Goal: Task Accomplishment & Management: Manage account settings

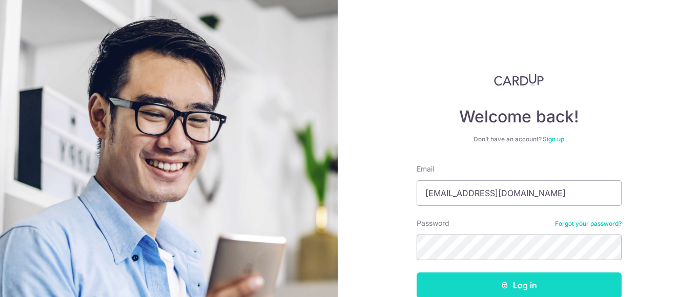
click at [460, 280] on button "Log in" at bounding box center [519, 286] width 205 height 26
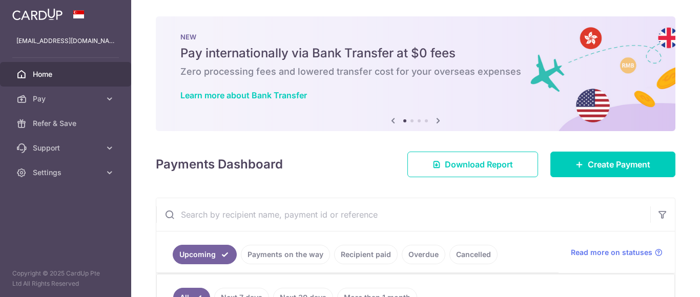
scroll to position [498, 0]
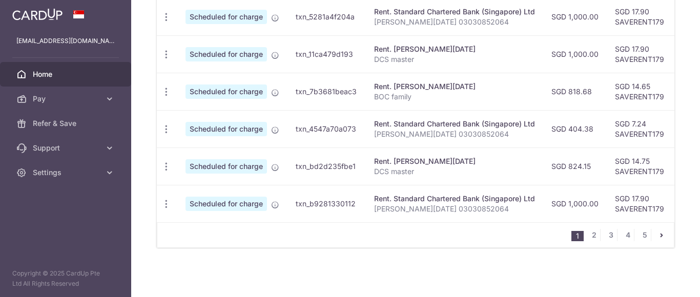
drag, startPoint x: 637, startPoint y: 162, endPoint x: 700, endPoint y: 154, distance: 63.6
click at [700, 154] on div "× Pause Schedule Pause all future payments in this series Pause just this one p…" at bounding box center [415, 148] width 569 height 297
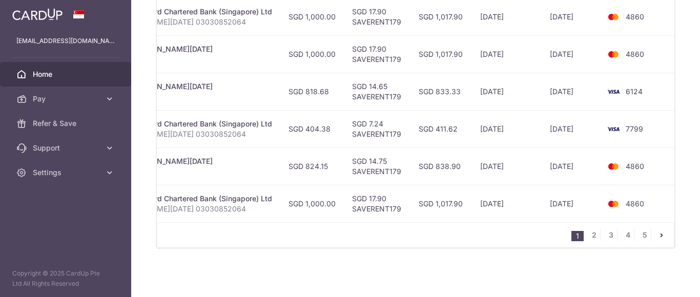
scroll to position [0, 0]
click at [661, 169] on td "4860" at bounding box center [639, 166] width 78 height 37
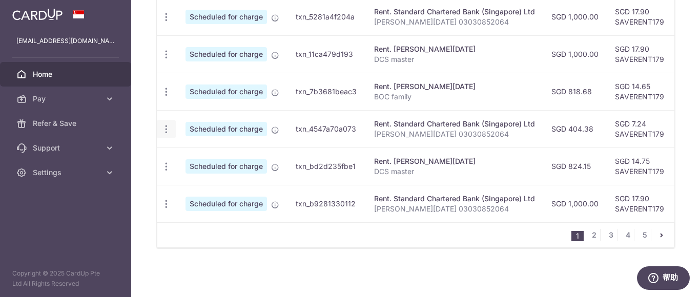
drag, startPoint x: 460, startPoint y: 127, endPoint x: 170, endPoint y: 128, distance: 290.1
click at [141, 131] on div "× Pause Schedule Pause all future payments in this series Pause just this one p…" at bounding box center [415, 148] width 569 height 297
click at [164, 125] on icon "button" at bounding box center [166, 129] width 11 height 11
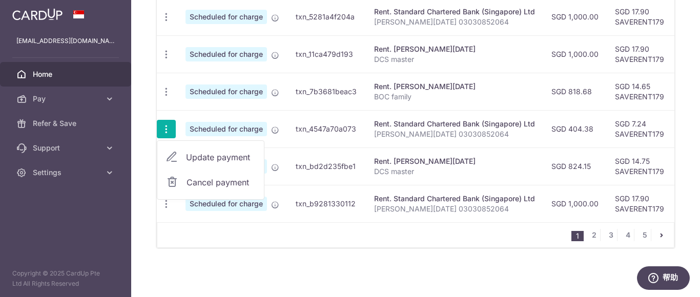
click at [191, 154] on span "Update payment" at bounding box center [221, 157] width 70 height 12
radio input "true"
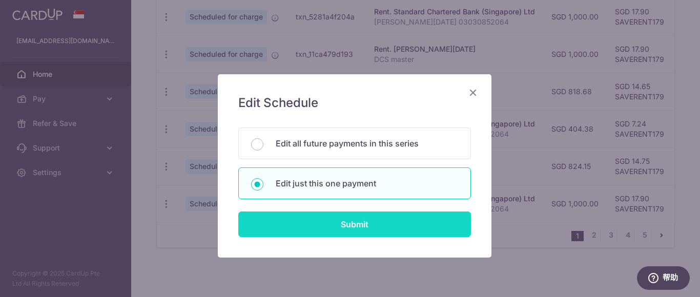
click at [367, 226] on input "Submit" at bounding box center [354, 225] width 233 height 26
radio input "true"
type input "404.38"
type input "30/09/2025"
type input "JIN XIAOXUE 03030852064"
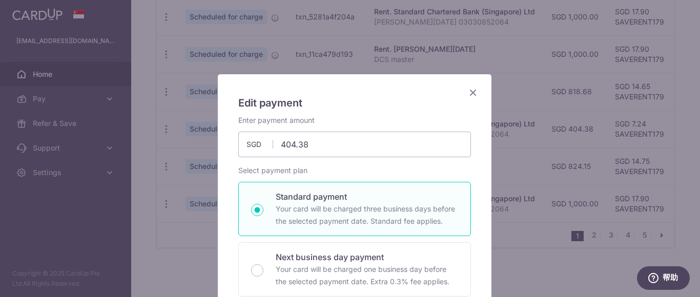
type input "SAVERENT179"
drag, startPoint x: 312, startPoint y: 151, endPoint x: 242, endPoint y: 137, distance: 70.5
click at [242, 137] on input "404.38" at bounding box center [354, 145] width 233 height 26
type input "399.42"
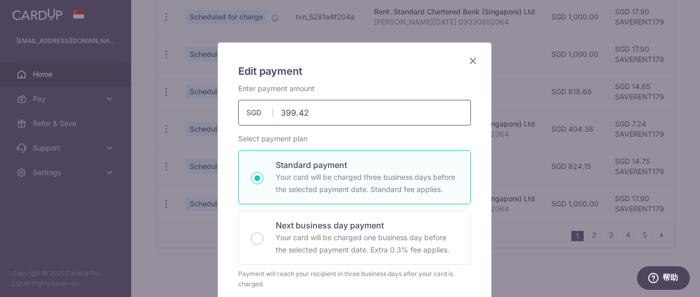
scroll to position [359, 0]
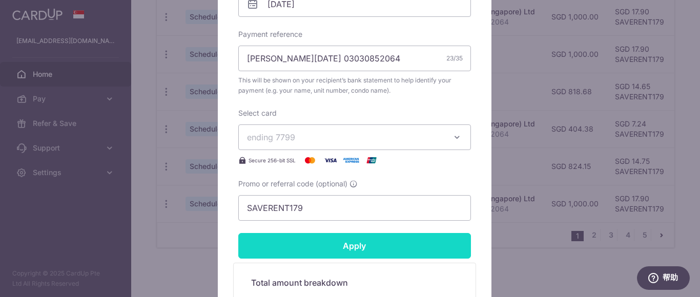
click at [345, 247] on input "Apply" at bounding box center [354, 246] width 233 height 26
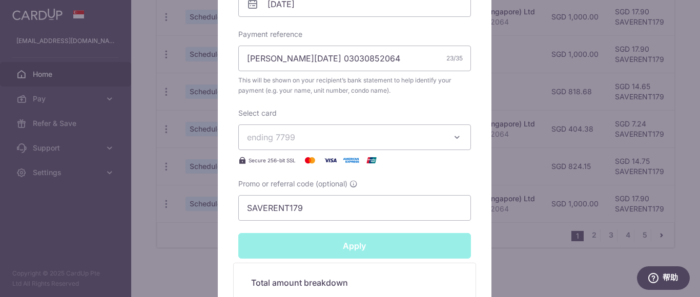
type input "Successfully Applied"
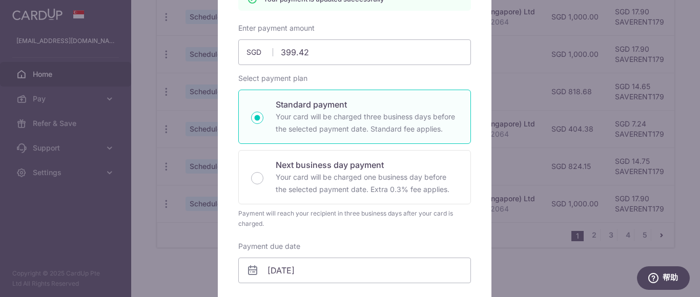
scroll to position [0, 0]
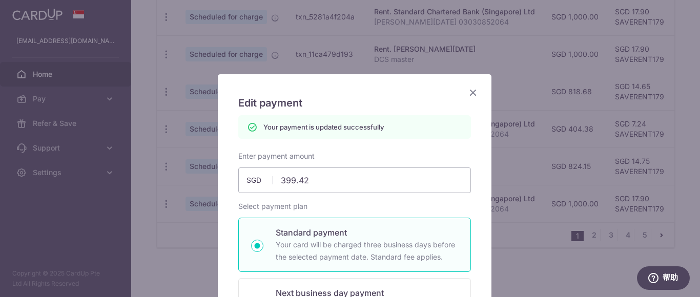
click at [468, 91] on icon "Close" at bounding box center [473, 92] width 12 height 13
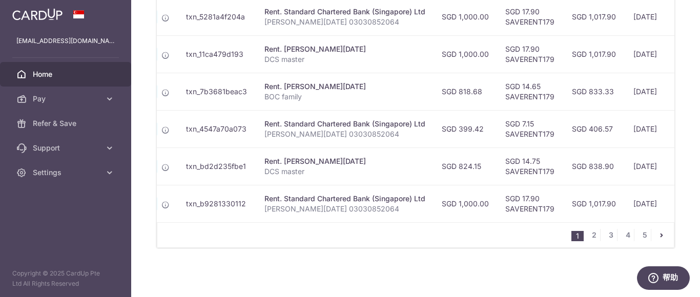
scroll to position [0, 263]
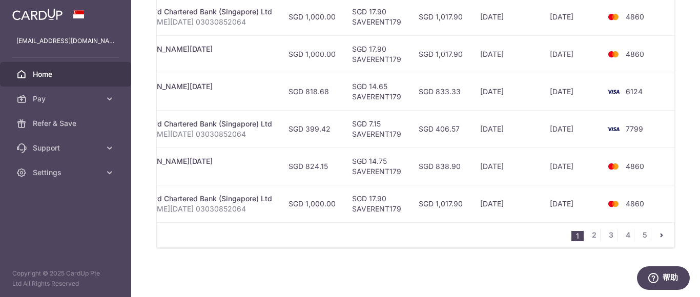
drag, startPoint x: 537, startPoint y: 161, endPoint x: 693, endPoint y: 151, distance: 157.2
click at [693, 151] on div "× Pause Schedule Pause all future payments in this series Pause just this one p…" at bounding box center [415, 148] width 569 height 297
click at [674, 168] on div "× Pause Schedule Pause all future payments in this series Pause just this one p…" at bounding box center [415, 148] width 569 height 297
